Goal: Task Accomplishment & Management: Use online tool/utility

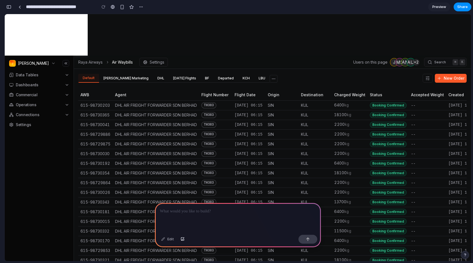
click at [234, 221] on div at bounding box center [238, 218] width 166 height 30
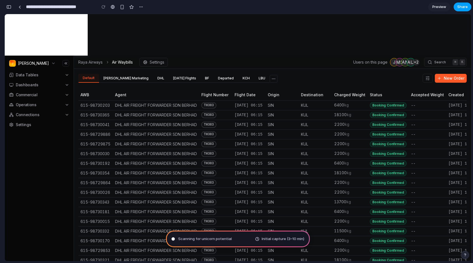
click at [464, 5] on span "Share" at bounding box center [462, 7] width 11 height 6
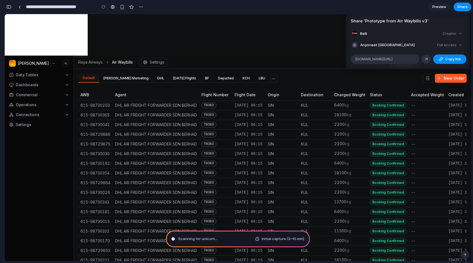
click at [431, 5] on div "Share ' Prototype from Air Waybills v3 ' Belli Creator Anyone at Belli Full acc…" at bounding box center [236, 131] width 473 height 263
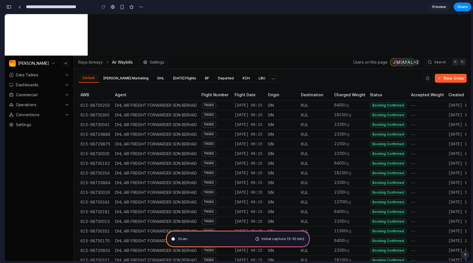
click at [432, 5] on span "Preview" at bounding box center [439, 7] width 14 height 6
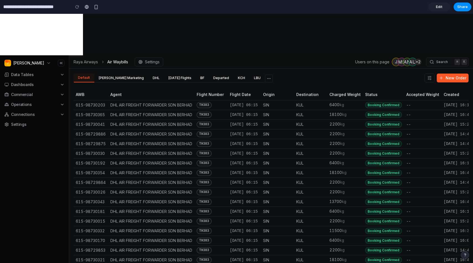
click at [437, 5] on span "Edit" at bounding box center [439, 7] width 7 height 6
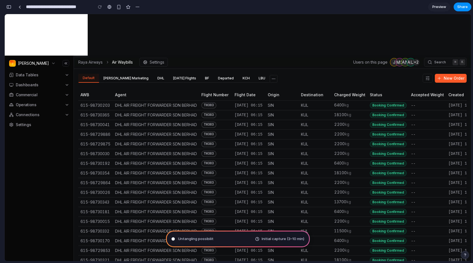
click at [138, 27] on body "Julian Data Tables Dashboards Commercial Operations Connections Settings Contac…" at bounding box center [238, 137] width 466 height 247
click at [137, 4] on button "button" at bounding box center [137, 7] width 8 height 8
click at [116, 35] on div "Duplicate Delete" at bounding box center [236, 131] width 473 height 263
click at [117, 6] on div "button" at bounding box center [118, 7] width 5 height 5
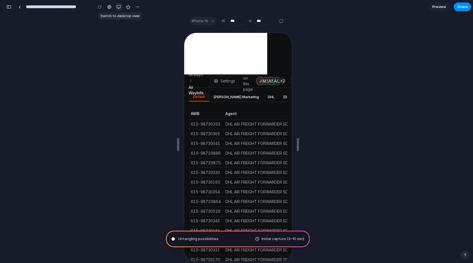
click at [119, 5] on div "button" at bounding box center [118, 7] width 4 height 4
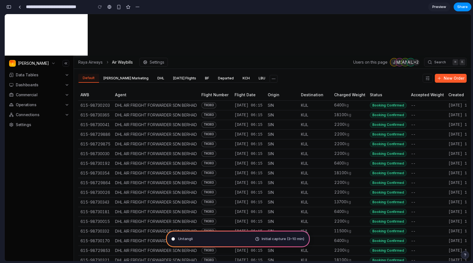
click at [11, 10] on button "button" at bounding box center [8, 6] width 9 height 9
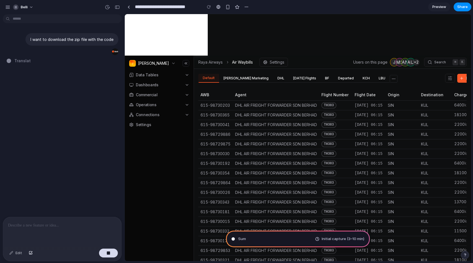
click at [11, 9] on div "belli" at bounding box center [20, 7] width 31 height 9
type input "**********"
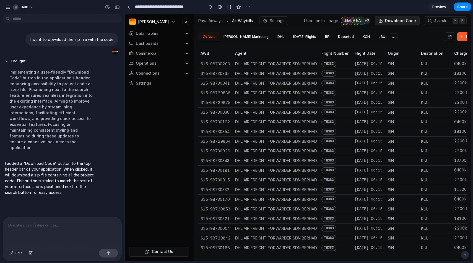
click at [398, 18] on span "Download Code" at bounding box center [400, 21] width 31 height 6
click at [249, 7] on div "button" at bounding box center [248, 7] width 4 height 4
click at [300, 5] on div "Duplicate Delete" at bounding box center [236, 131] width 473 height 263
click at [403, 21] on span "Download Code" at bounding box center [400, 21] width 31 height 6
click at [459, 35] on icon "button" at bounding box center [461, 37] width 4 height 4
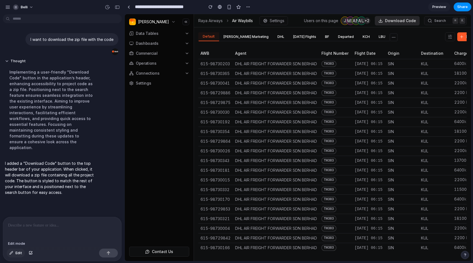
click at [13, 255] on button "Edit" at bounding box center [16, 252] width 18 height 9
click at [17, 252] on span "Edit" at bounding box center [18, 253] width 7 height 6
click at [7, 6] on div "button" at bounding box center [7, 7] width 5 height 5
click at [8, 8] on div "button" at bounding box center [7, 7] width 5 height 5
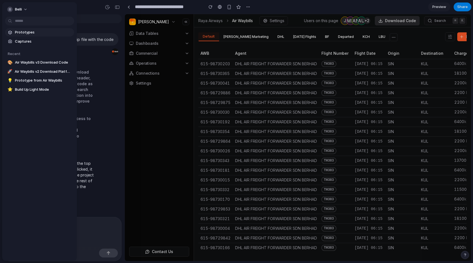
click at [21, 35] on link "Prototypes" at bounding box center [39, 32] width 69 height 8
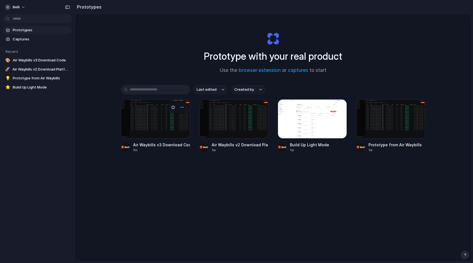
click at [144, 109] on div at bounding box center [155, 118] width 69 height 39
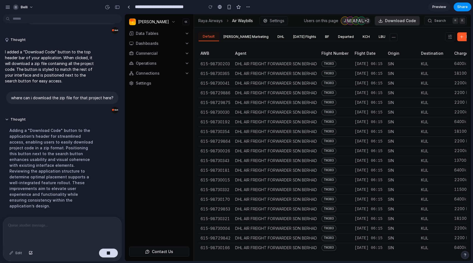
scroll to position [23, 0]
